Goal: Task Accomplishment & Management: Use online tool/utility

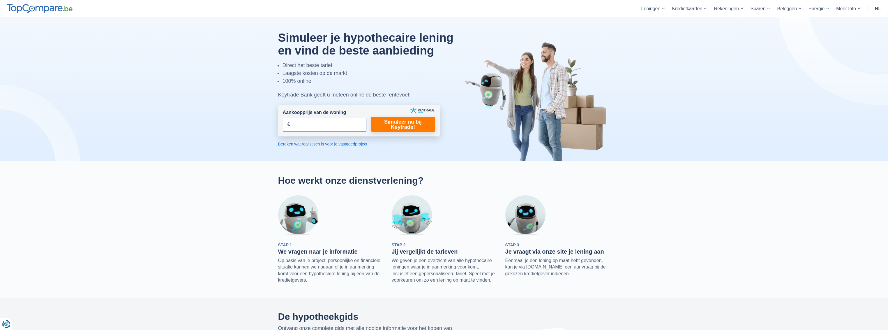
click at [314, 124] on input "Aankoopprijs van de woning" at bounding box center [325, 125] width 84 height 14
type input "179.000"
click at [410, 124] on link "Simuleer nu bij Keytrade!" at bounding box center [403, 124] width 64 height 15
click at [404, 124] on link "Simuleer nu bij Keytrade!" at bounding box center [403, 124] width 64 height 15
click at [336, 143] on link "Bereken wat realistisch is voor je vastgoedproject" at bounding box center [359, 144] width 162 height 6
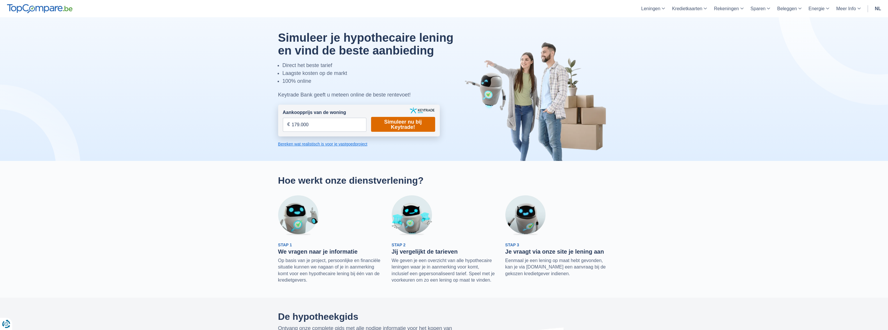
click at [406, 126] on link "Simuleer nu bij Keytrade!" at bounding box center [403, 124] width 64 height 15
click at [404, 123] on link "Simuleer nu bij Keytrade!" at bounding box center [403, 124] width 64 height 15
click at [399, 125] on link "Simuleer nu bij Keytrade!" at bounding box center [403, 124] width 64 height 15
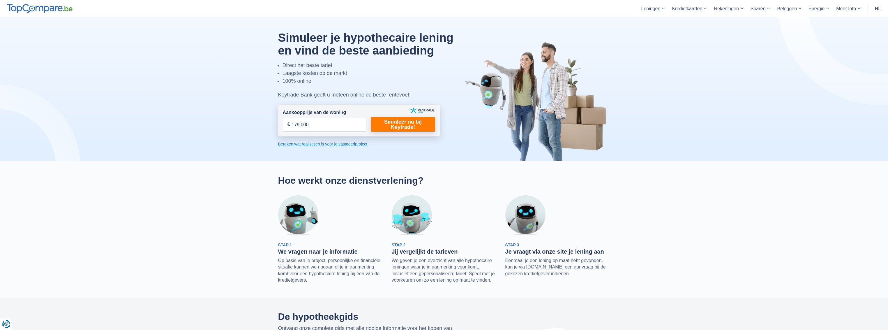
click at [313, 145] on link "Bereken wat realistisch is voor je vastgoedproject" at bounding box center [359, 144] width 162 height 6
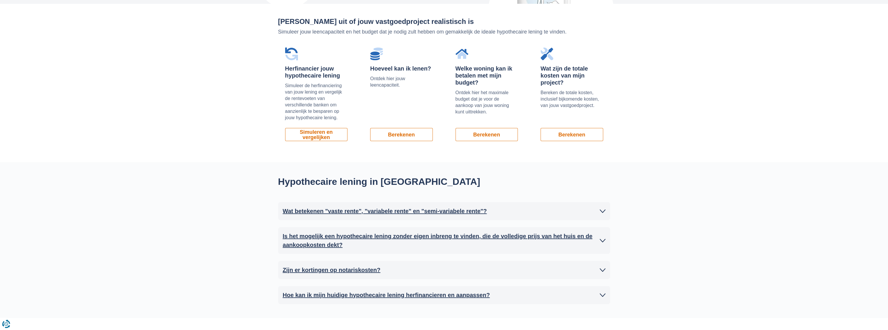
scroll to position [395, 0]
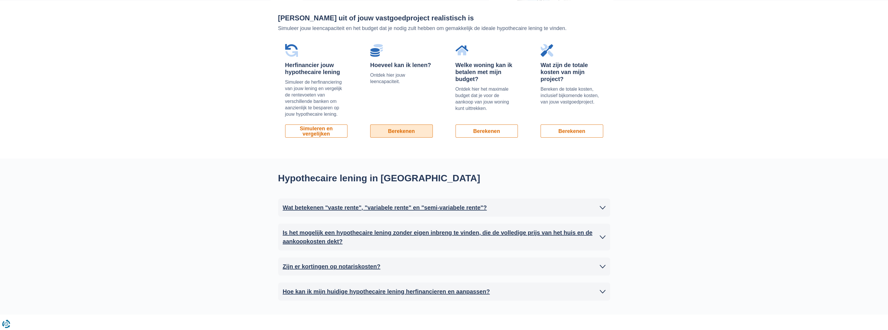
click at [406, 134] on link "Berekenen" at bounding box center [401, 130] width 63 height 13
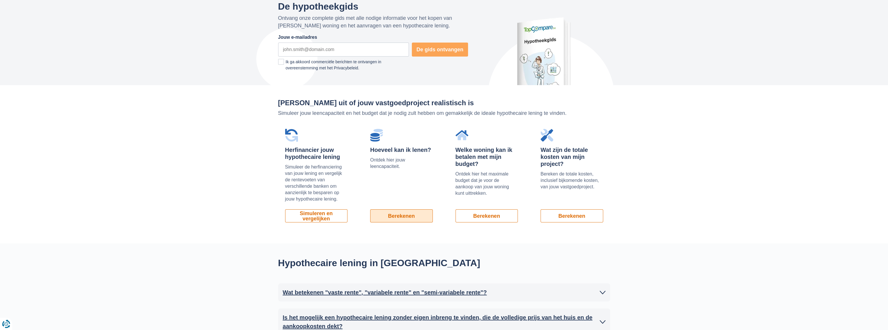
scroll to position [200, 0]
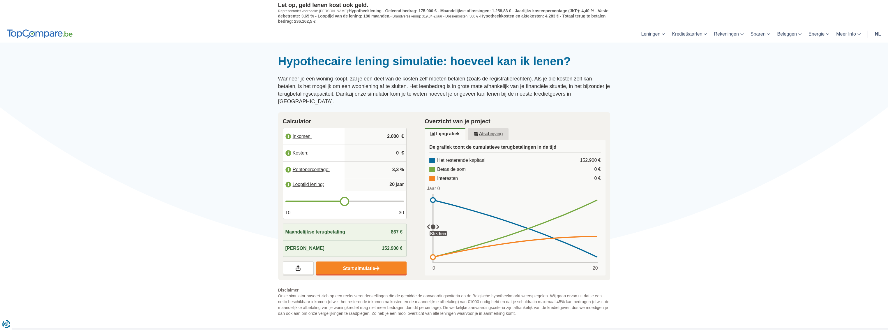
type input "19"
type input "18"
type input "17"
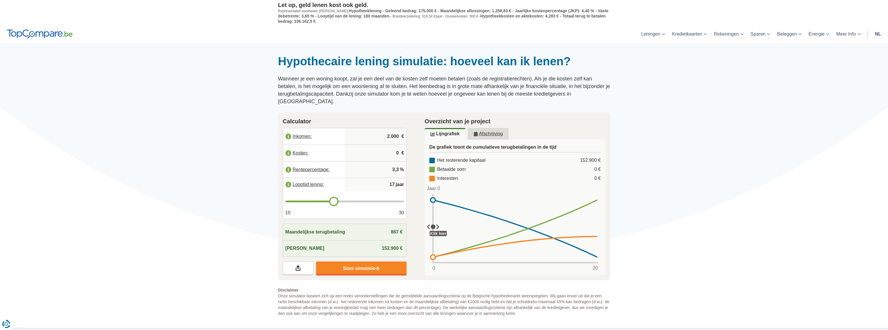
type input "17"
type input "16"
type input "15"
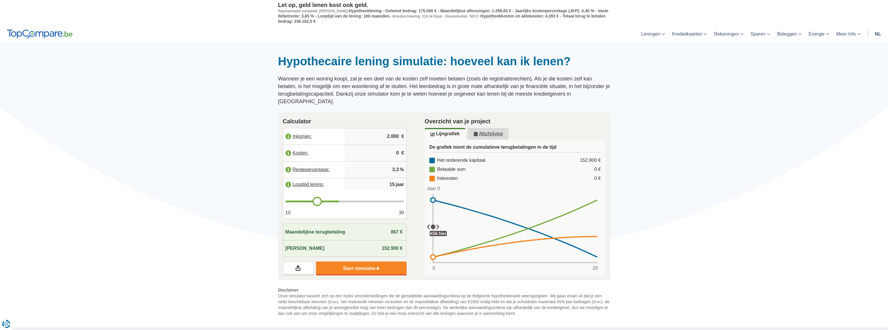
type input "14"
type input "13"
type input "12"
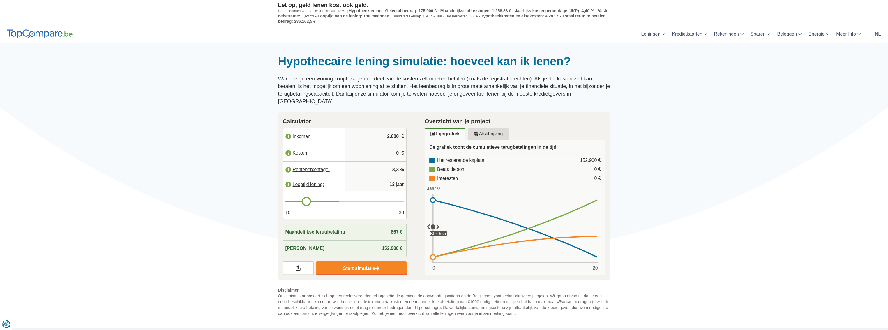
type input "12"
type input "11"
type input "10"
drag, startPoint x: 343, startPoint y: 191, endPoint x: 281, endPoint y: 193, distance: 62.1
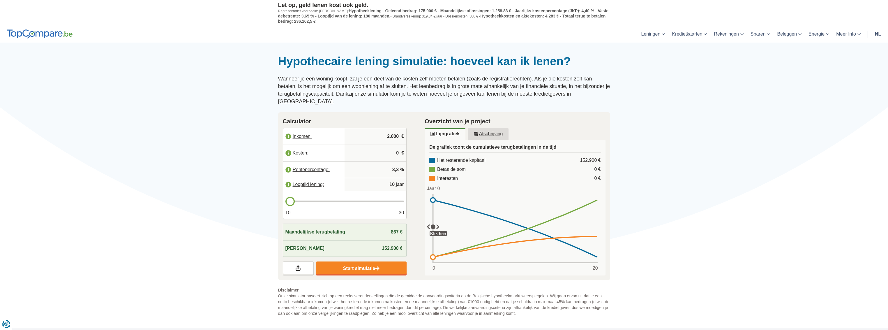
type input "10"
click at [285, 200] on input "range" at bounding box center [344, 201] width 119 height 2
drag, startPoint x: 595, startPoint y: 191, endPoint x: 589, endPoint y: 191, distance: 6.1
click at [589, 194] on rect at bounding box center [515, 228] width 168 height 69
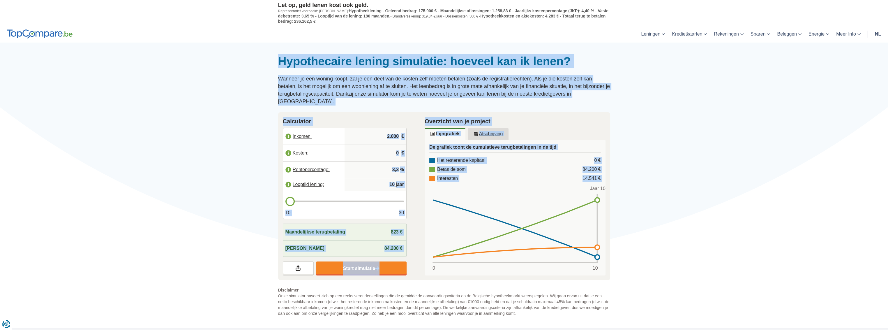
drag, startPoint x: 595, startPoint y: 193, endPoint x: 665, endPoint y: 197, distance: 70.0
click at [665, 197] on div "Hypothecaire lening simulatie: hoeveel kan ik lenen? Wanneer je een woning koop…" at bounding box center [444, 185] width 888 height 285
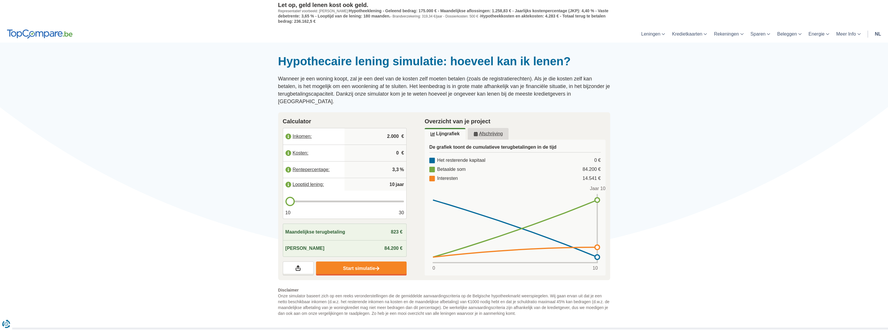
drag, startPoint x: 665, startPoint y: 197, endPoint x: 673, endPoint y: 200, distance: 8.8
click at [674, 54] on div at bounding box center [444, 54] width 888 height 0
click at [389, 246] on span "84.200 €" at bounding box center [394, 248] width 18 height 5
